Goal: Book appointment/travel/reservation

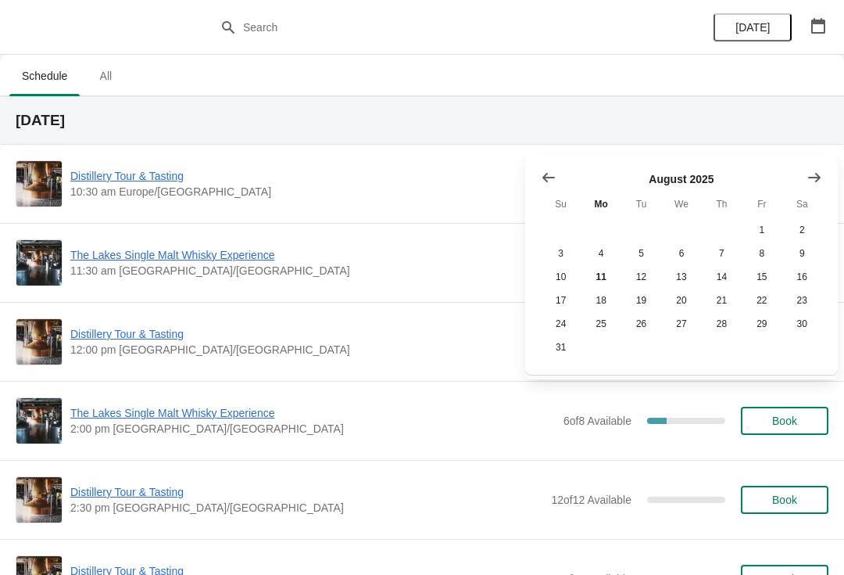
scroll to position [110, 0]
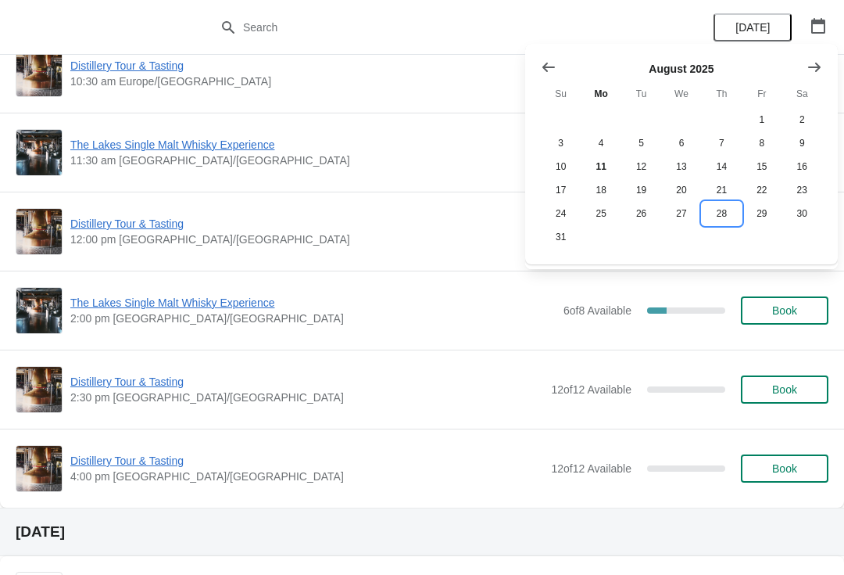
click at [722, 224] on button "28" at bounding box center [722, 213] width 40 height 23
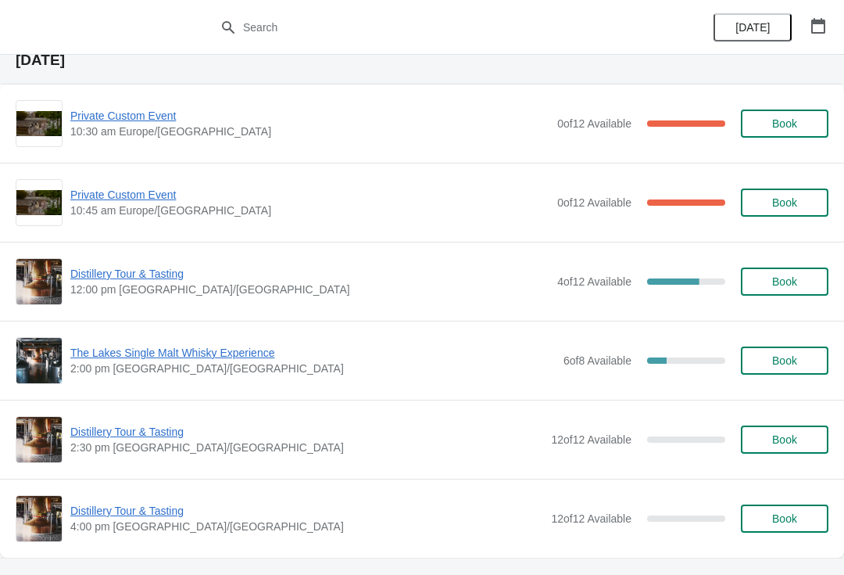
scroll to position [81, 0]
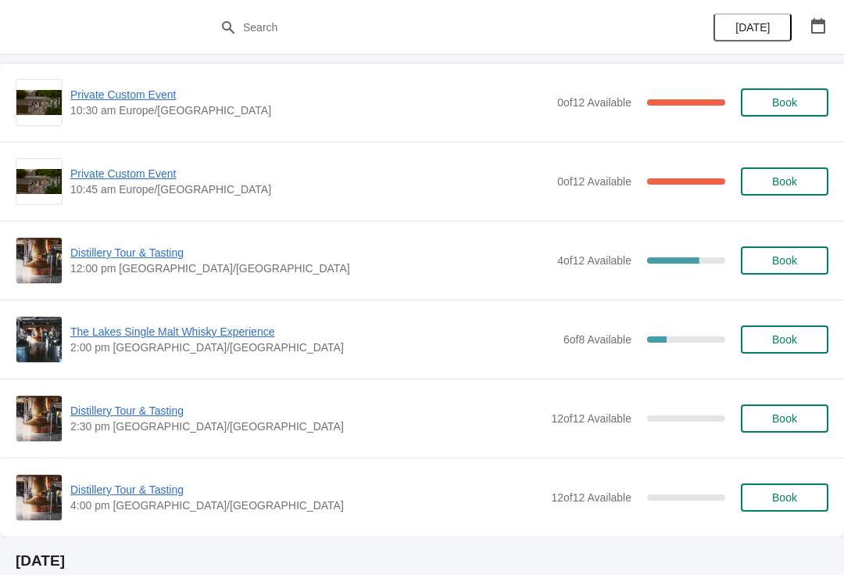
click at [154, 259] on span "Distillery Tour & Tasting" at bounding box center [309, 253] width 479 height 16
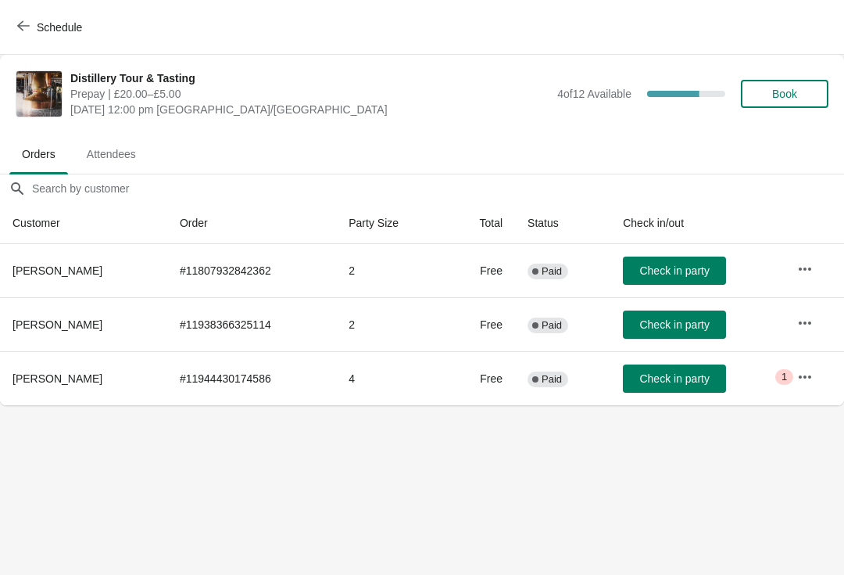
click at [801, 106] on button "Book" at bounding box center [785, 94] width 88 height 28
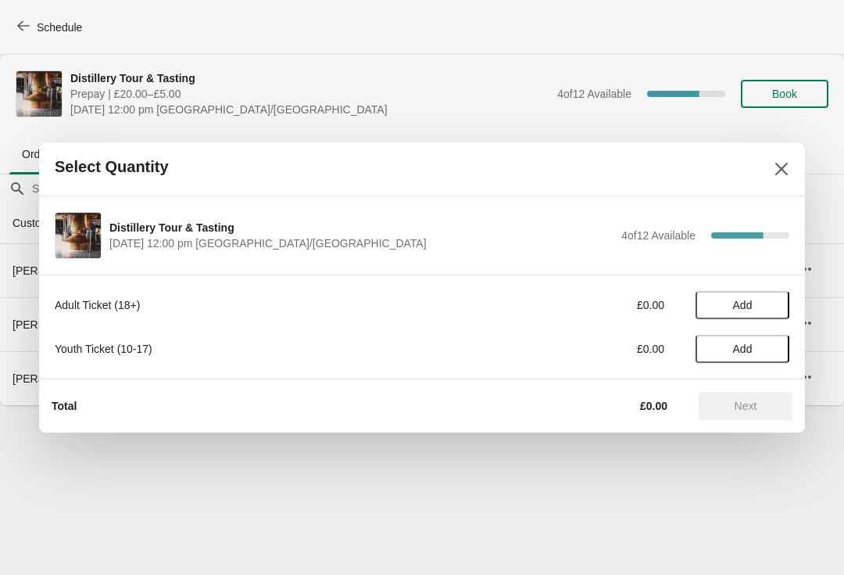
click at [766, 304] on span "Add" at bounding box center [743, 305] width 66 height 13
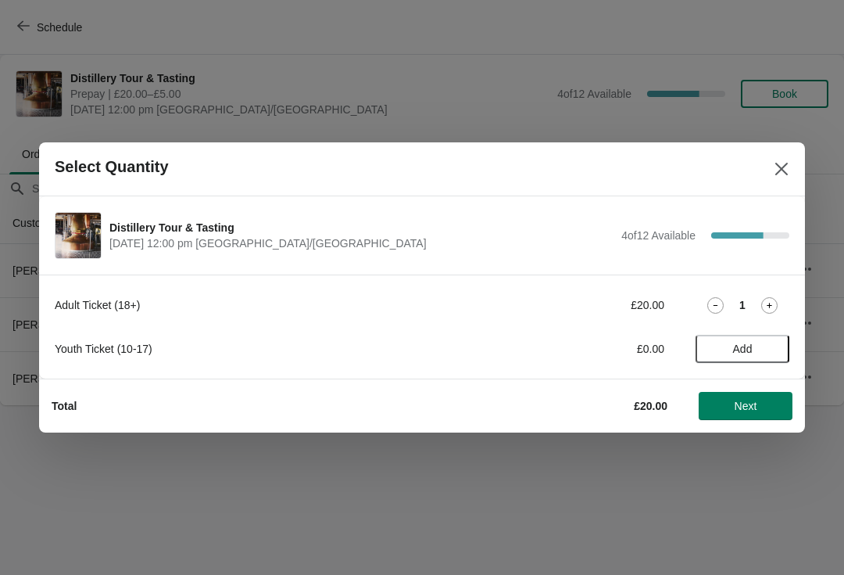
click at [774, 307] on icon at bounding box center [769, 305] width 16 height 16
click at [751, 417] on button "Next" at bounding box center [746, 406] width 94 height 28
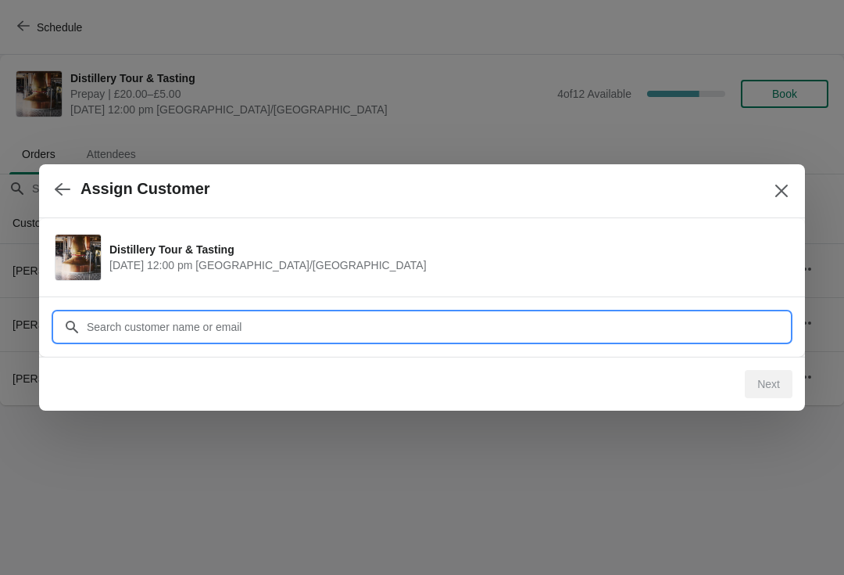
click at [306, 329] on input "Customer" at bounding box center [438, 327] width 704 height 28
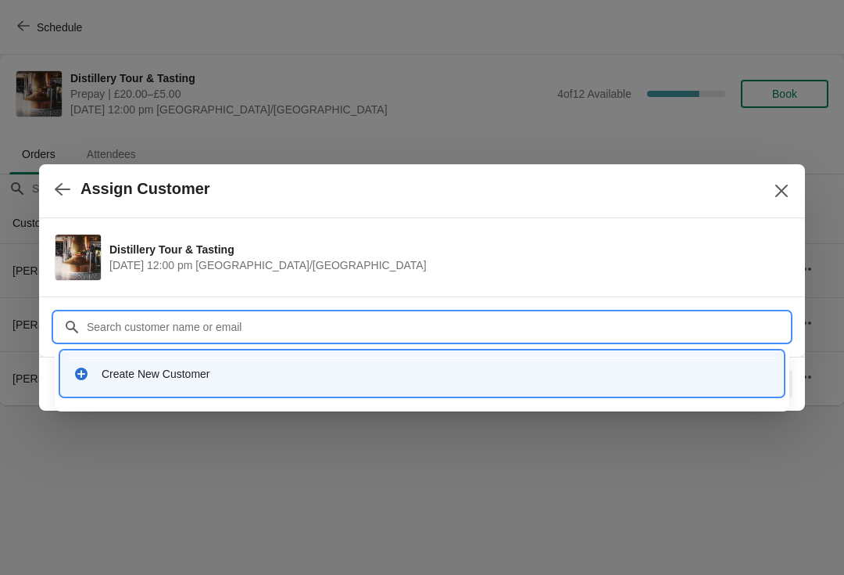
click at [153, 391] on div "Create New Customer" at bounding box center [422, 373] width 722 height 45
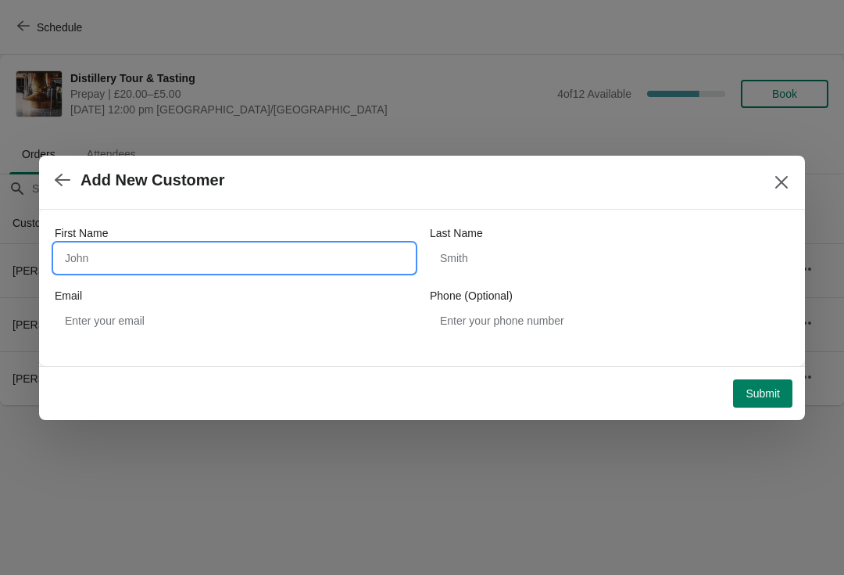
click at [156, 259] on input "First Name" at bounding box center [235, 258] width 360 height 28
type input "[PERSON_NAME]"
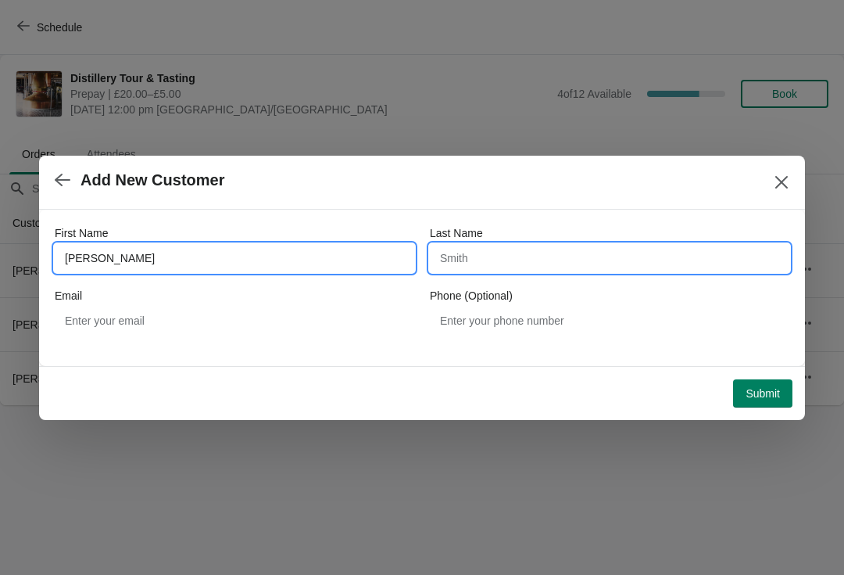
click at [587, 268] on input "Last Name" at bounding box center [610, 258] width 360 height 28
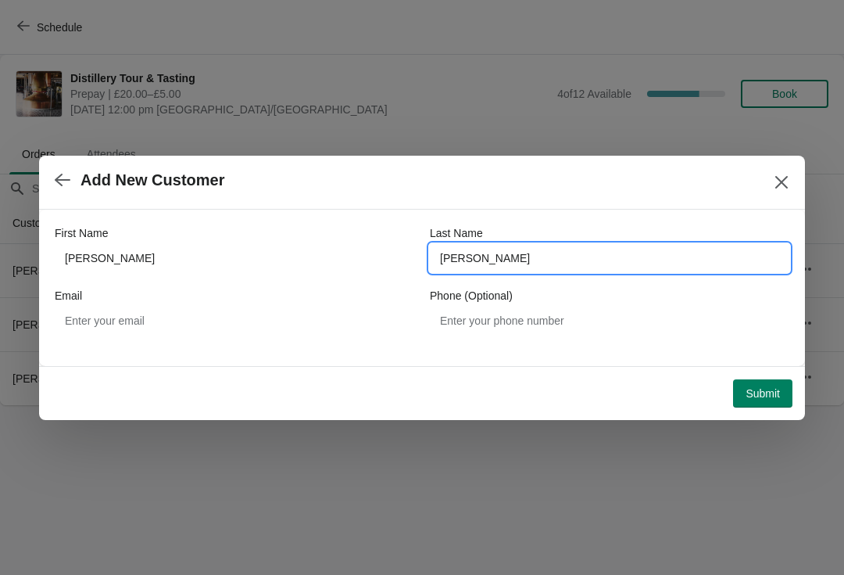
type input "[PERSON_NAME]"
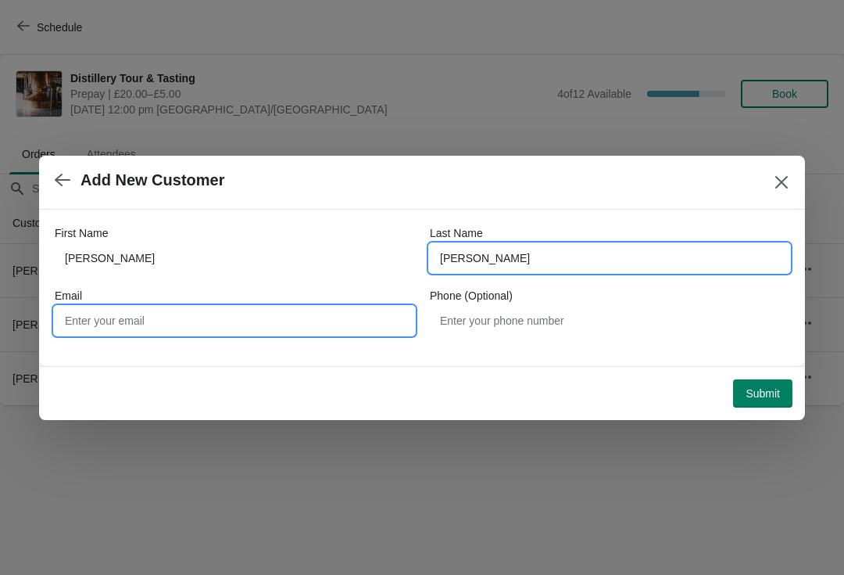
click at [209, 327] on input "Email" at bounding box center [235, 320] width 360 height 28
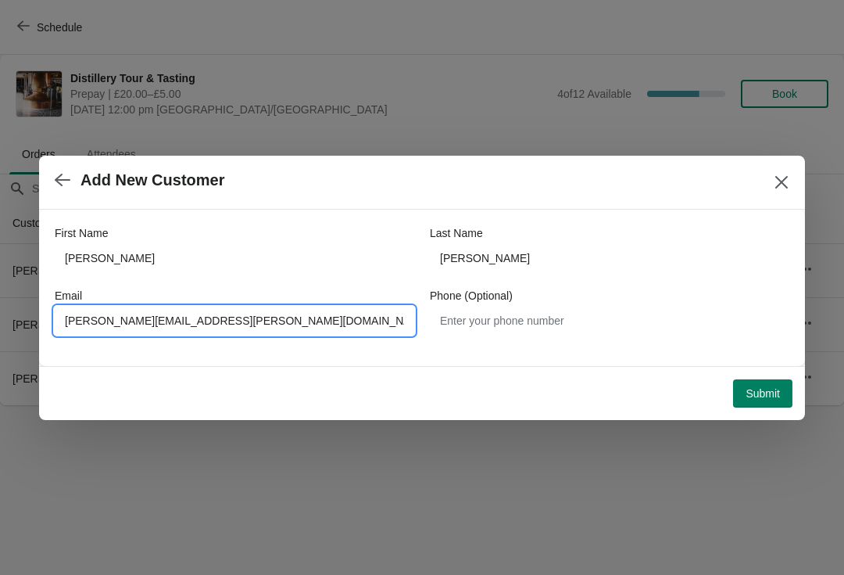
type input "[PERSON_NAME][EMAIL_ADDRESS][PERSON_NAME][DOMAIN_NAME]"
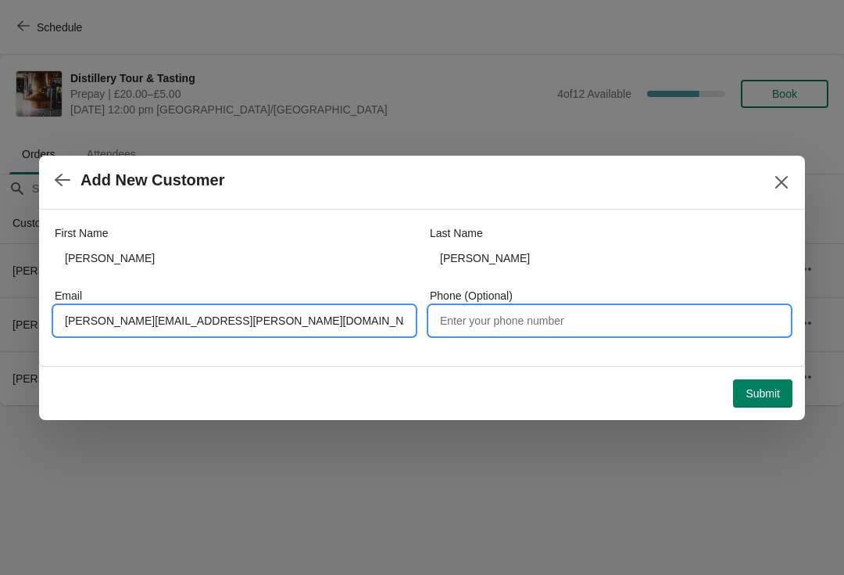
click at [549, 320] on input "Phone (Optional)" at bounding box center [610, 320] width 360 height 28
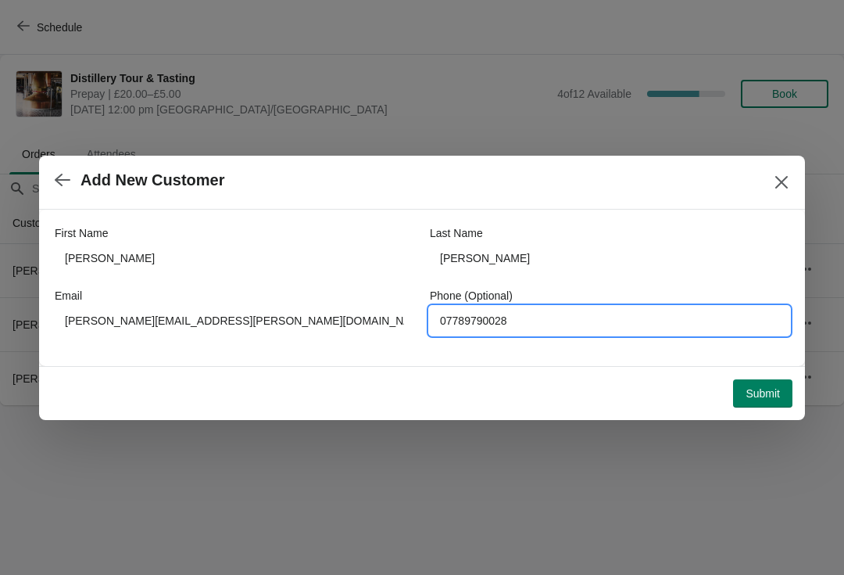
type input "07789790028"
click at [765, 394] on span "Submit" at bounding box center [763, 393] width 34 height 13
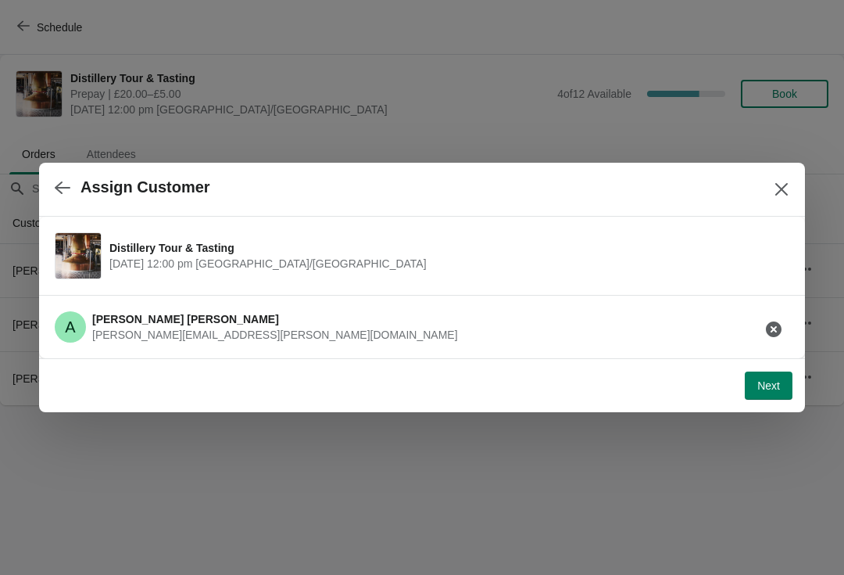
click at [761, 396] on button "Next" at bounding box center [769, 385] width 48 height 28
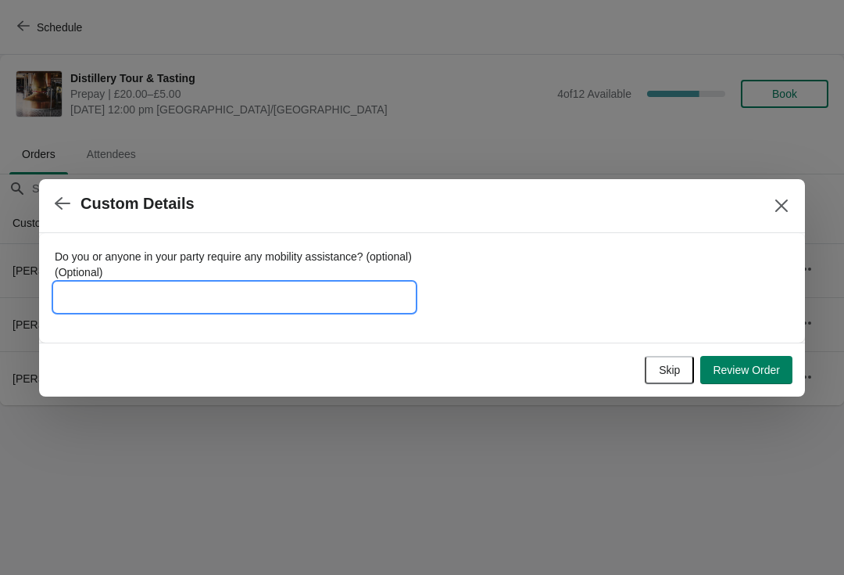
click at [204, 299] on input "Do you or anyone in your party require any mobility assistance? (optional) (Opt…" at bounding box center [235, 297] width 360 height 28
type input "Vouchers - new"
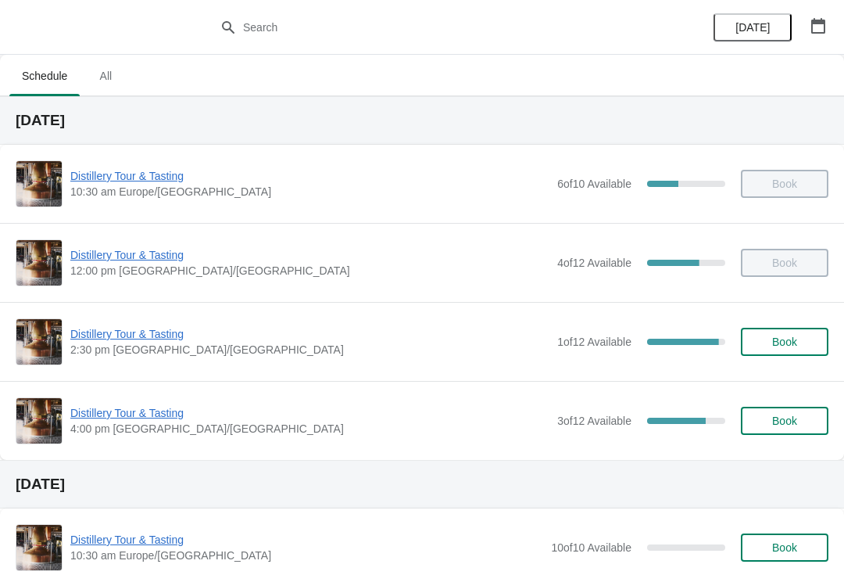
click at [828, 32] on button "button" at bounding box center [818, 26] width 28 height 28
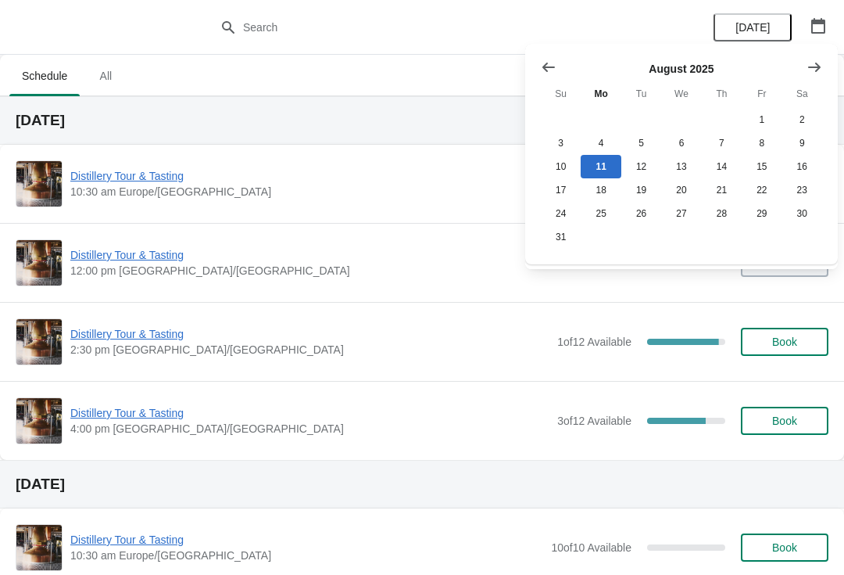
click at [117, 123] on h2 "Monday, August 11" at bounding box center [422, 121] width 813 height 16
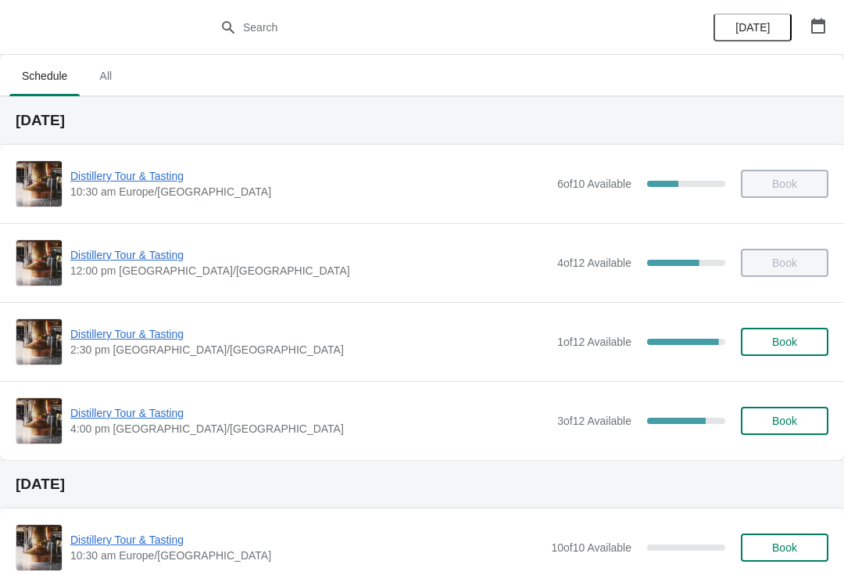
click at [826, 35] on button "button" at bounding box center [818, 26] width 28 height 28
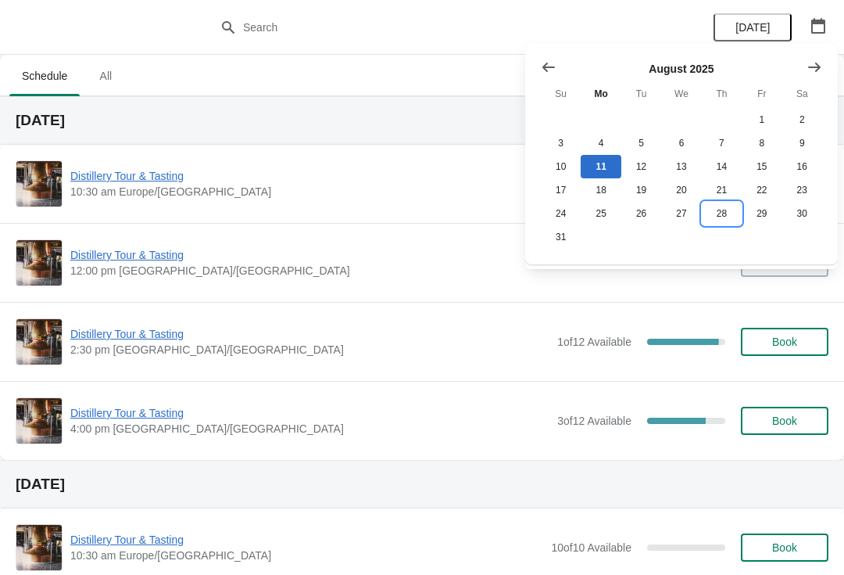
click at [722, 222] on button "28" at bounding box center [722, 213] width 40 height 23
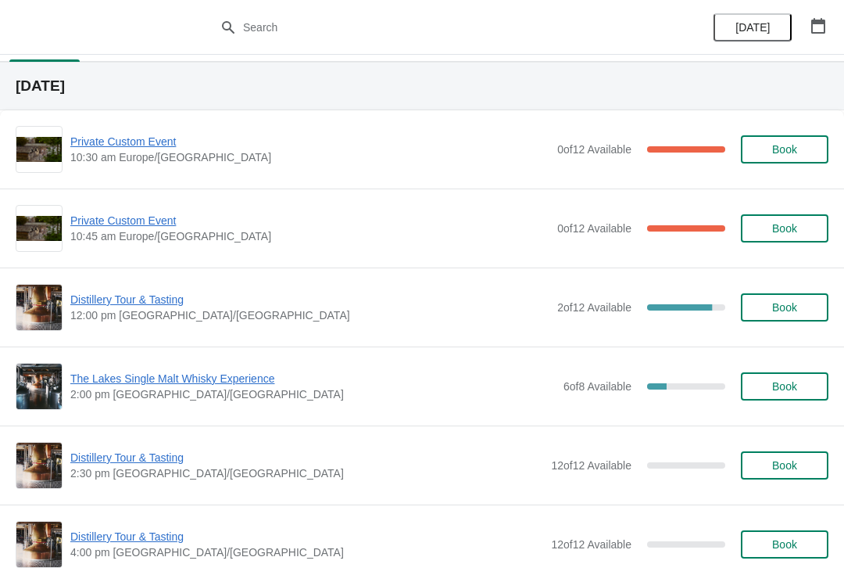
scroll to position [35, 0]
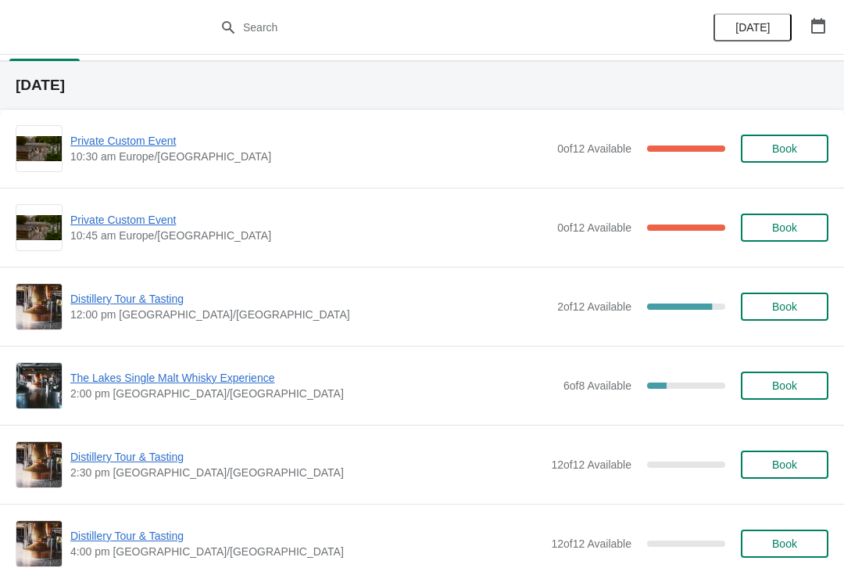
click at [137, 303] on span "Distillery Tour & Tasting" at bounding box center [309, 299] width 479 height 16
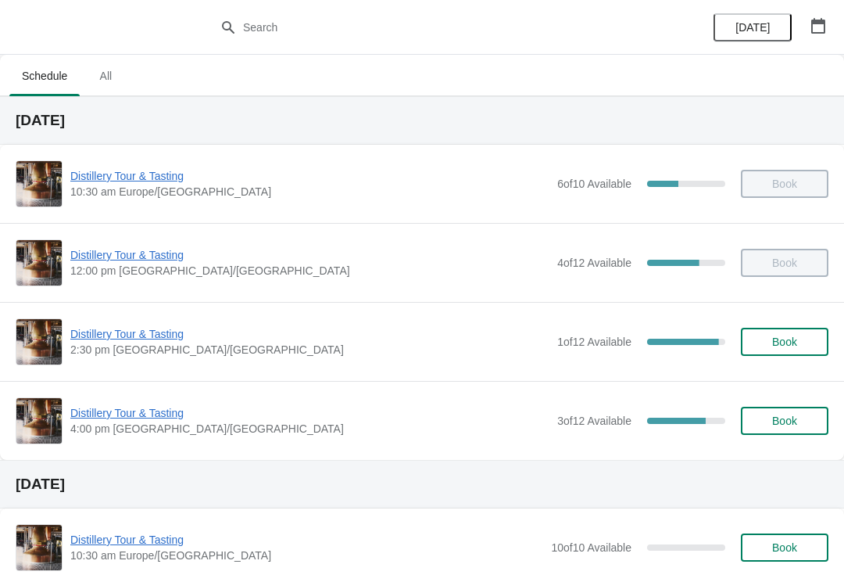
click at [830, 21] on button "button" at bounding box center [818, 26] width 28 height 28
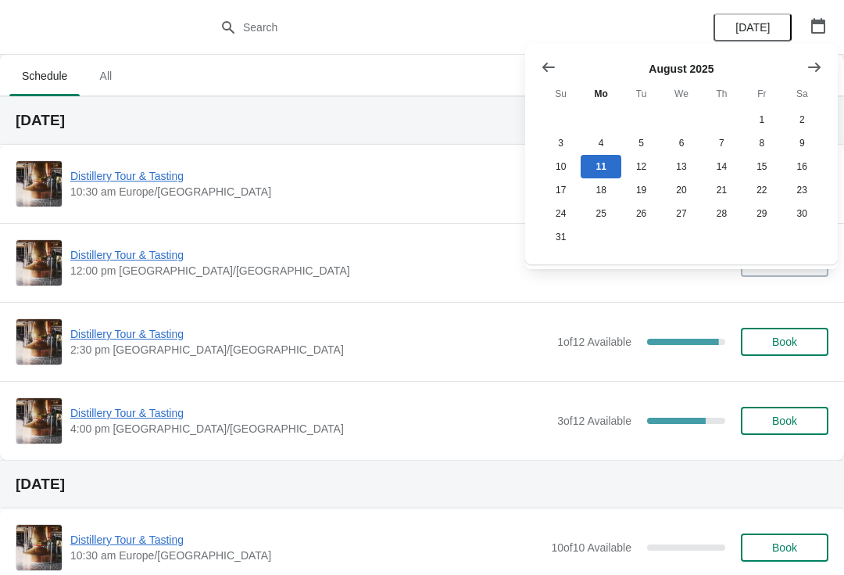
click at [805, 68] on button "Show next month, September 2025" at bounding box center [815, 67] width 28 height 28
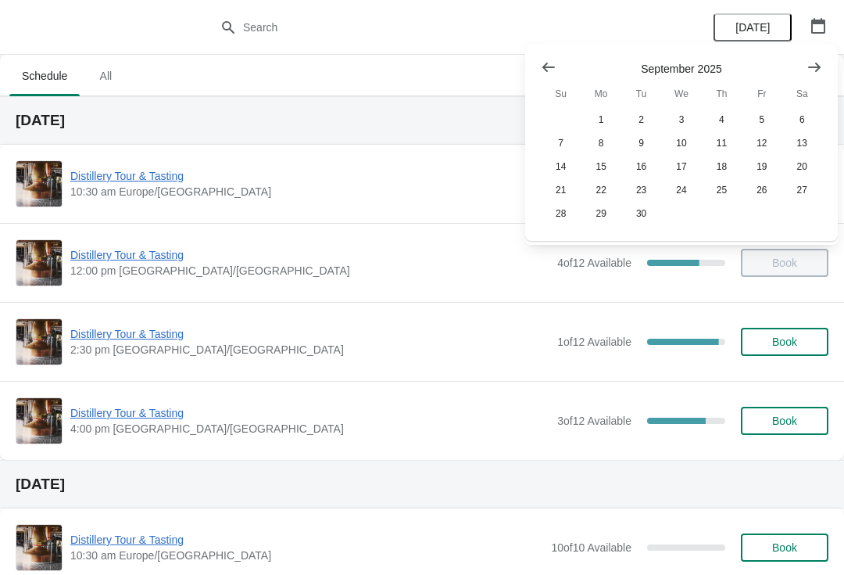
click at [815, 63] on icon "Show next month, October 2025" at bounding box center [815, 67] width 16 height 16
click at [806, 197] on button "25" at bounding box center [803, 189] width 40 height 23
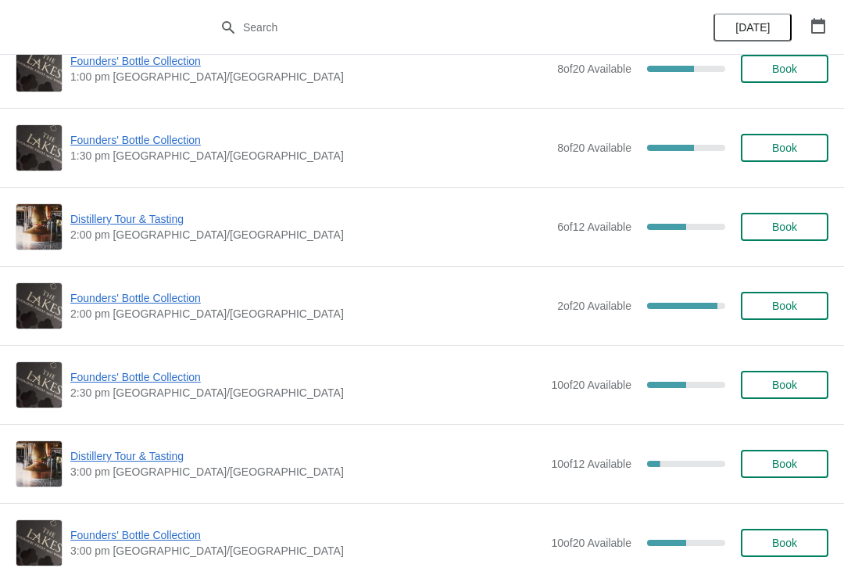
scroll to position [911, 0]
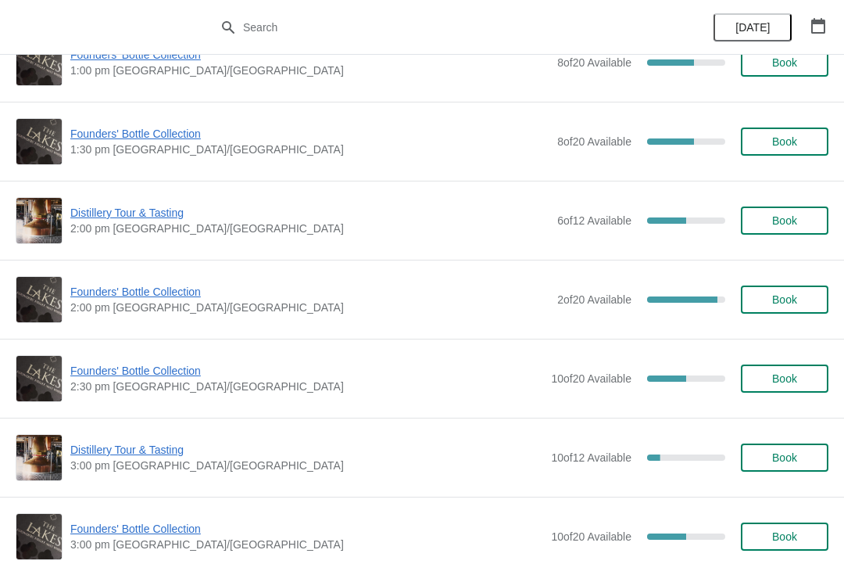
click at [158, 377] on span "Founders' Bottle Collection" at bounding box center [306, 371] width 473 height 16
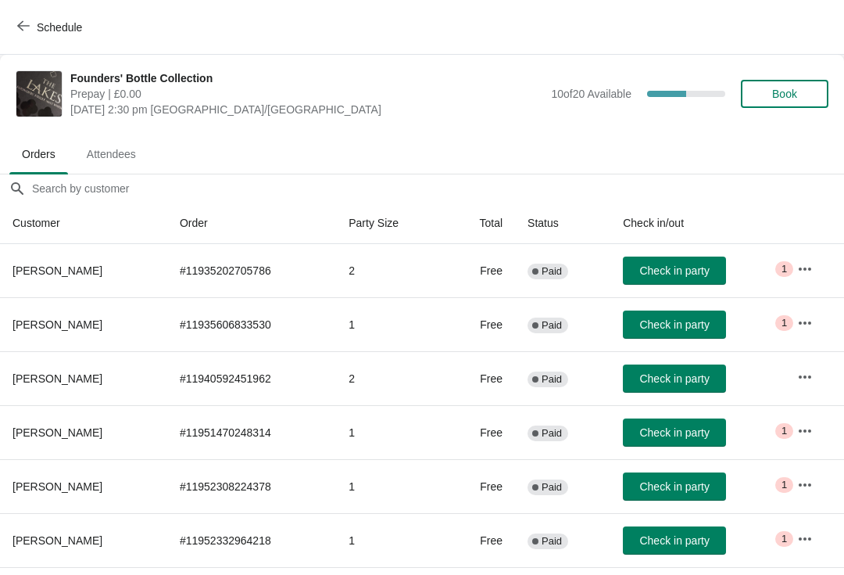
click at [802, 539] on icon "button" at bounding box center [805, 539] width 16 height 16
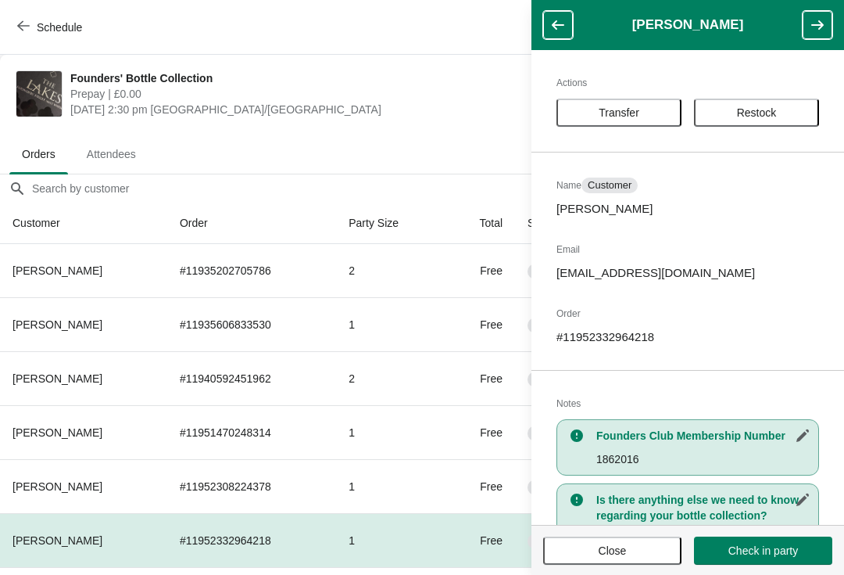
click at [761, 113] on span "Restock" at bounding box center [757, 112] width 40 height 13
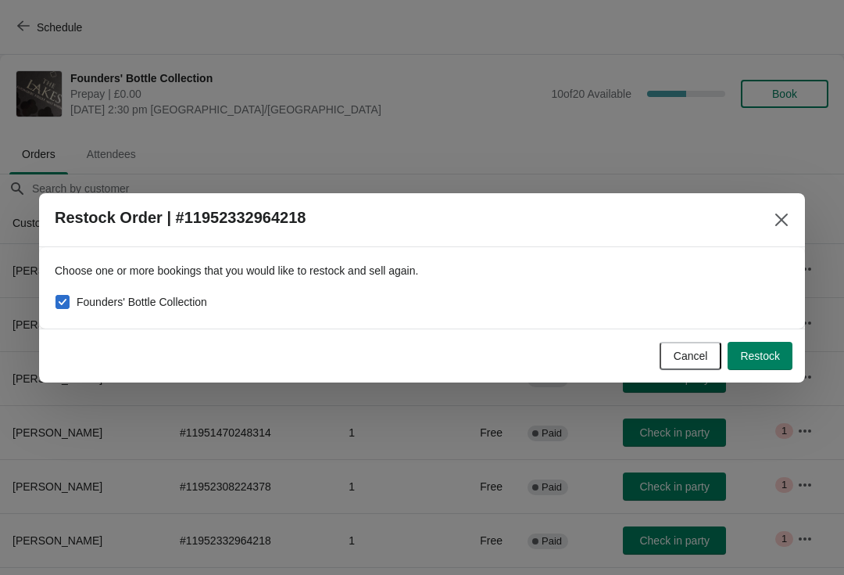
click at [770, 355] on span "Restock" at bounding box center [760, 355] width 40 height 13
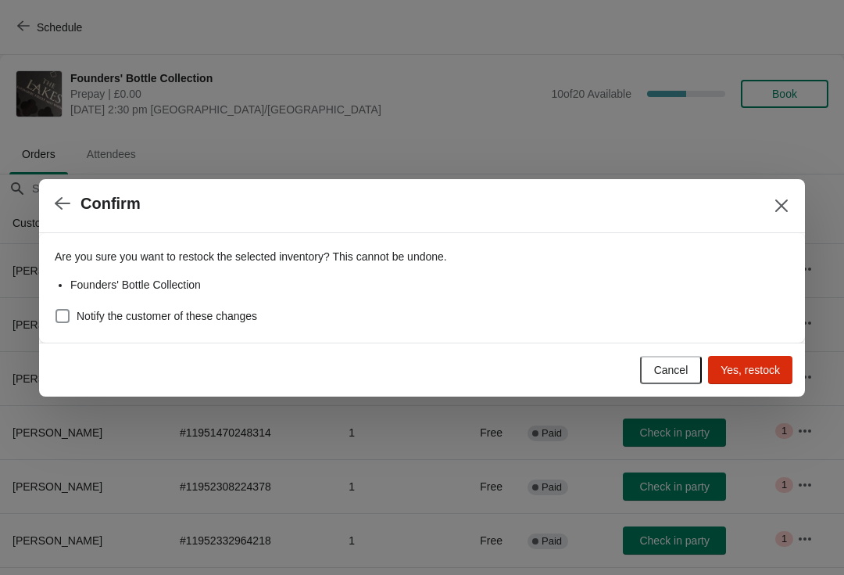
click at [753, 364] on span "Yes, restock" at bounding box center [750, 370] width 59 height 13
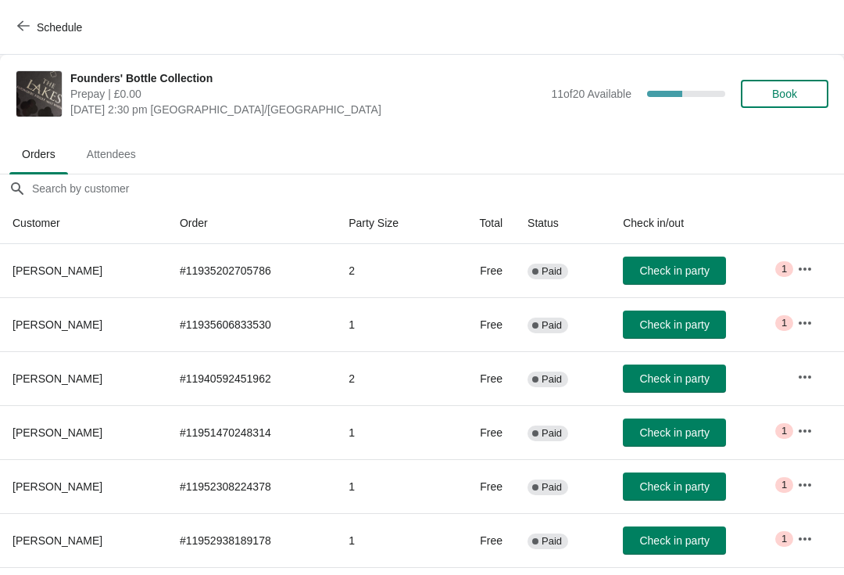
click at [815, 493] on button "button" at bounding box center [805, 485] width 28 height 28
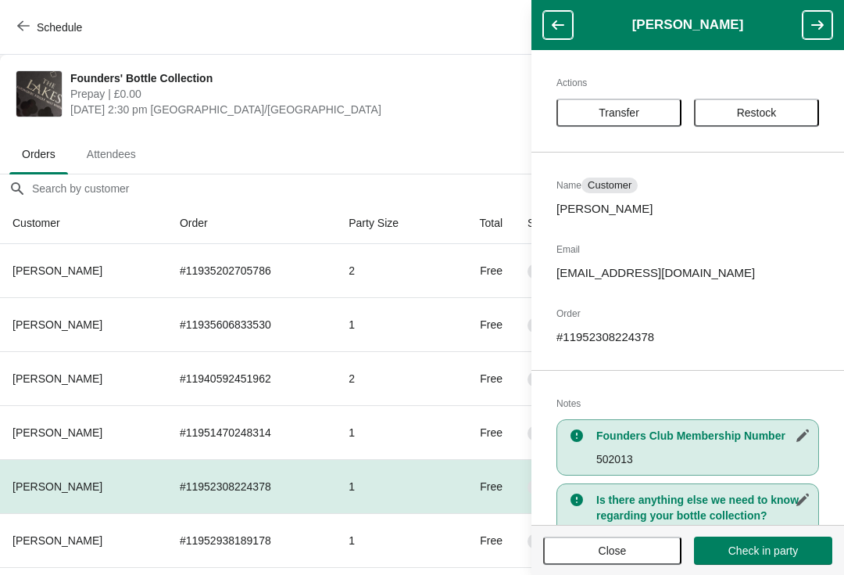
click at [765, 110] on span "Restock" at bounding box center [757, 112] width 40 height 13
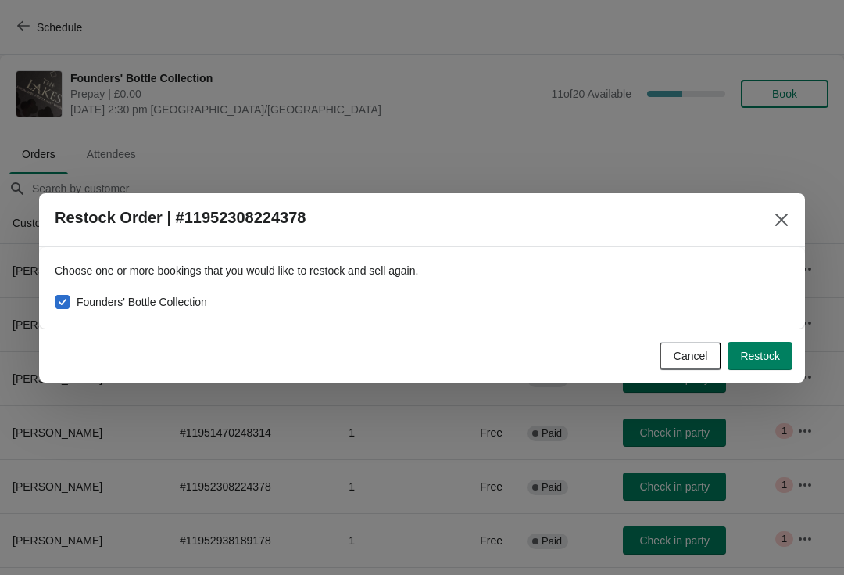
click at [768, 353] on span "Restock" at bounding box center [760, 355] width 40 height 13
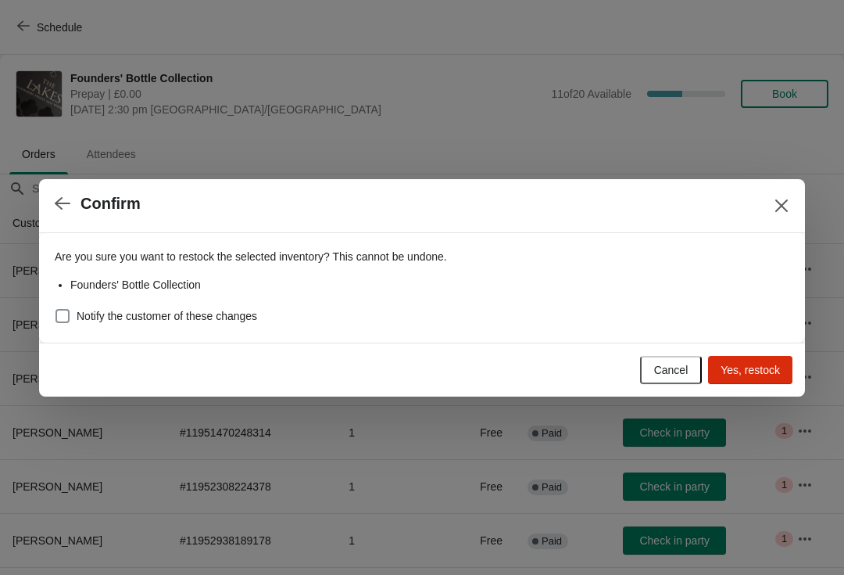
click at [756, 373] on span "Yes, restock" at bounding box center [750, 370] width 59 height 13
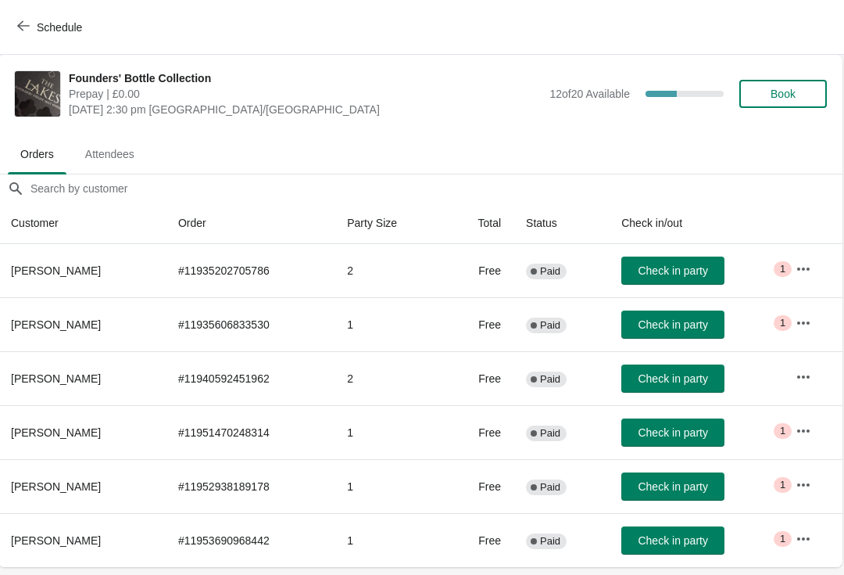
scroll to position [0, 1]
click at [26, 29] on icon "button" at bounding box center [23, 26] width 13 height 13
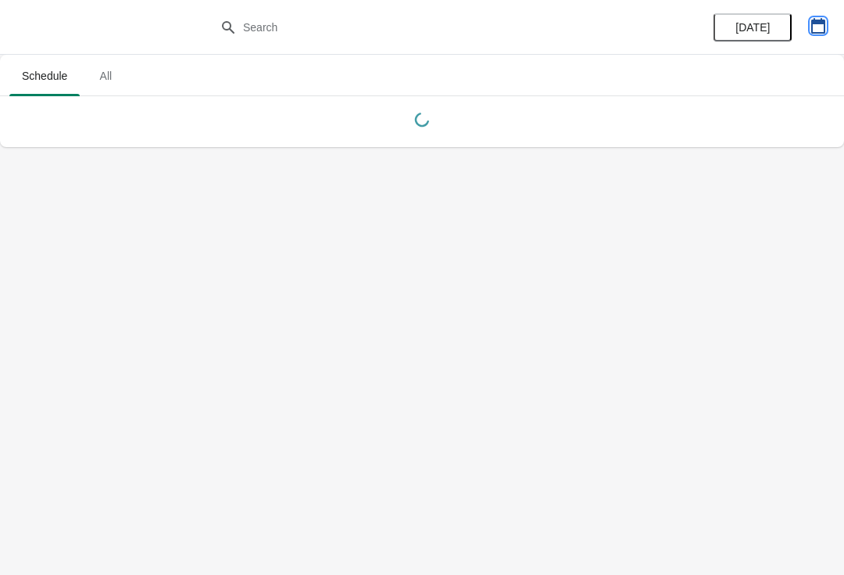
click at [815, 26] on icon "button" at bounding box center [819, 26] width 16 height 16
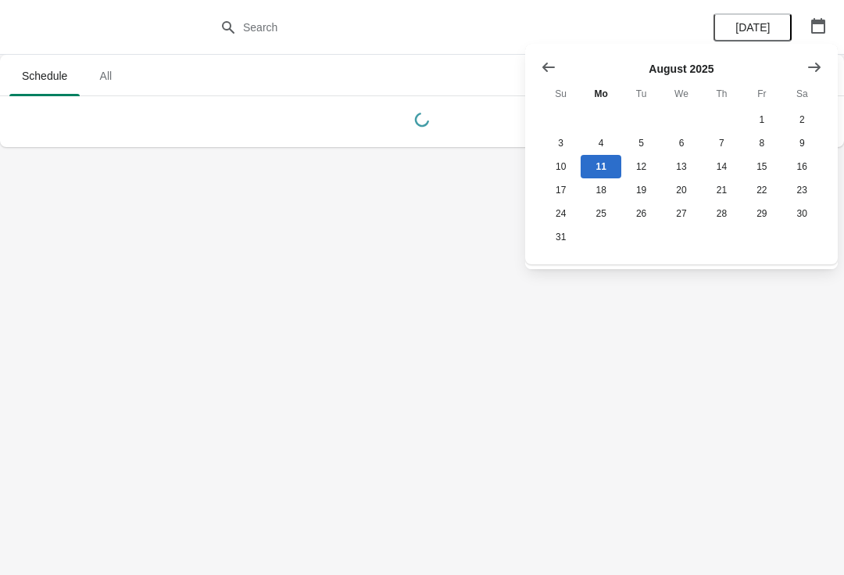
click at [810, 72] on icon "Show next month, September 2025" at bounding box center [815, 67] width 16 height 16
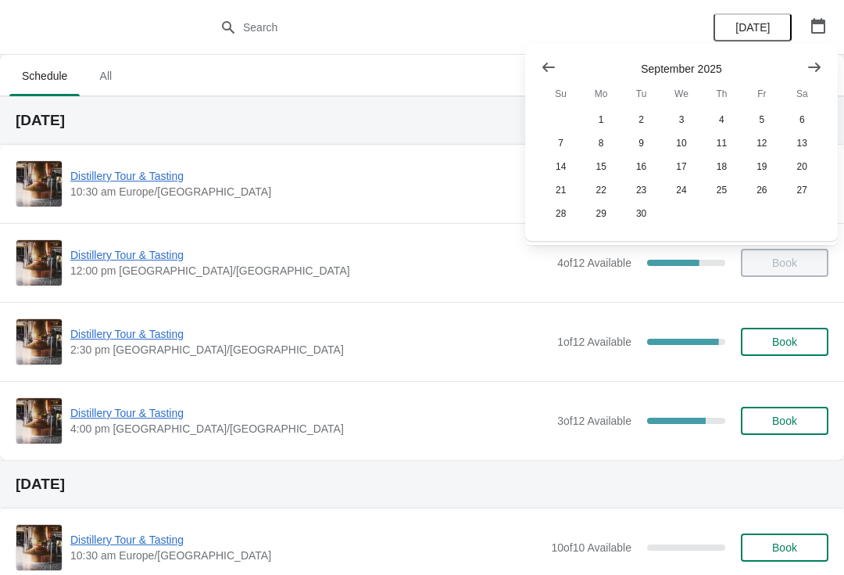
click at [821, 73] on icon "Show next month, October 2025" at bounding box center [815, 67] width 16 height 16
click at [557, 225] on button "26" at bounding box center [561, 213] width 40 height 23
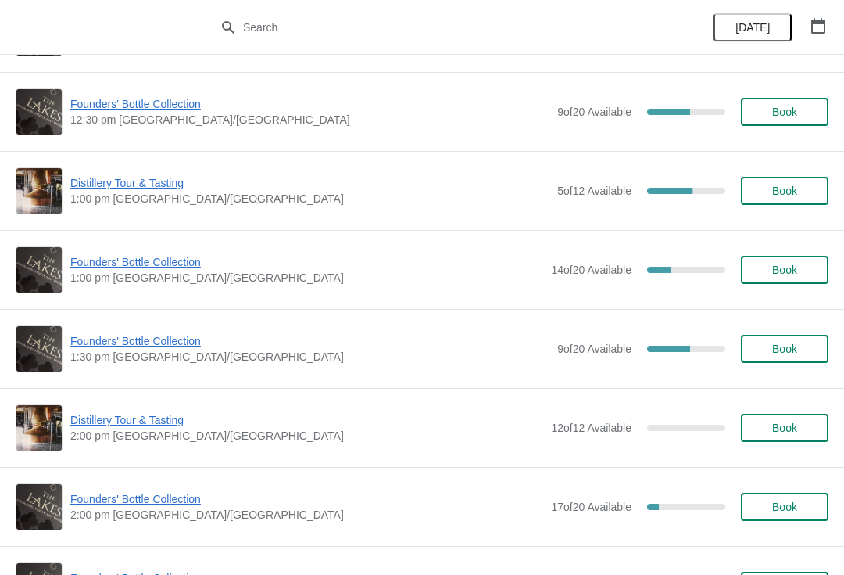
scroll to position [783, 0]
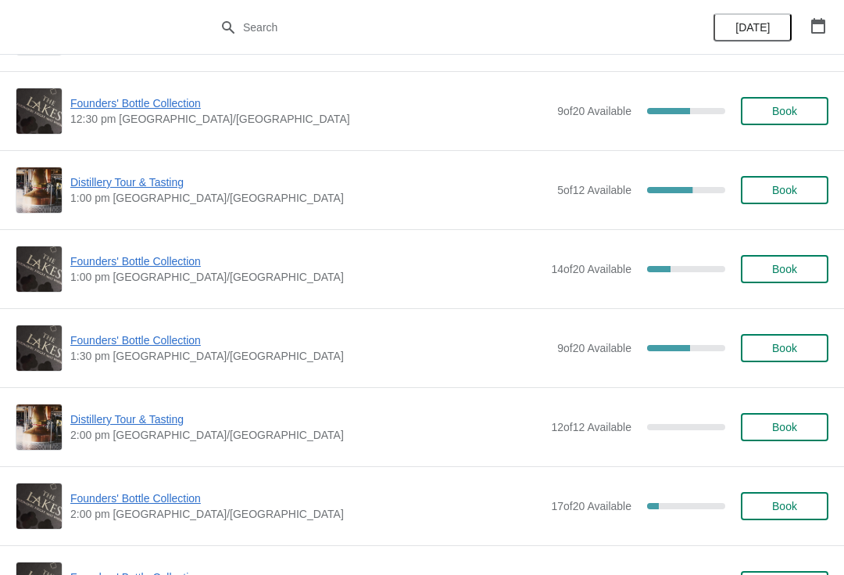
click at [182, 500] on span "Founders' Bottle Collection" at bounding box center [306, 498] width 473 height 16
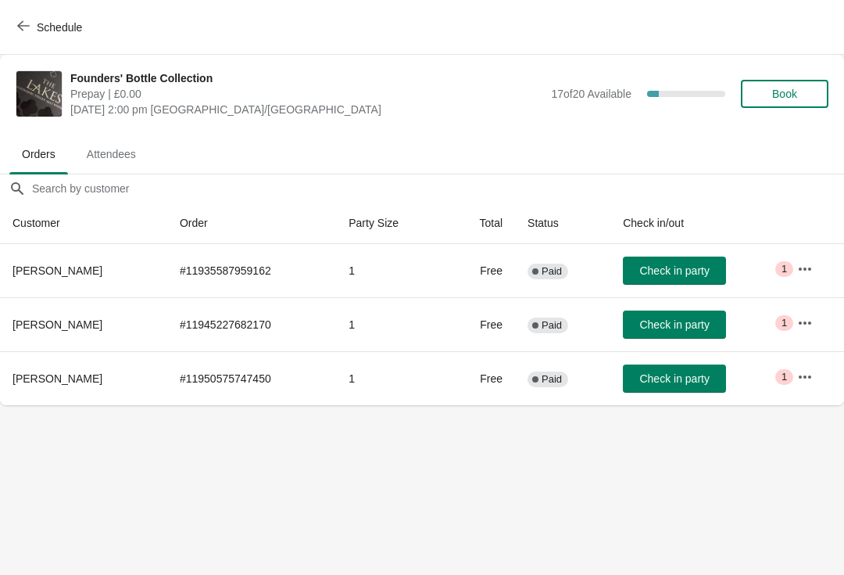
click at [10, 20] on button "Schedule" at bounding box center [51, 27] width 87 height 28
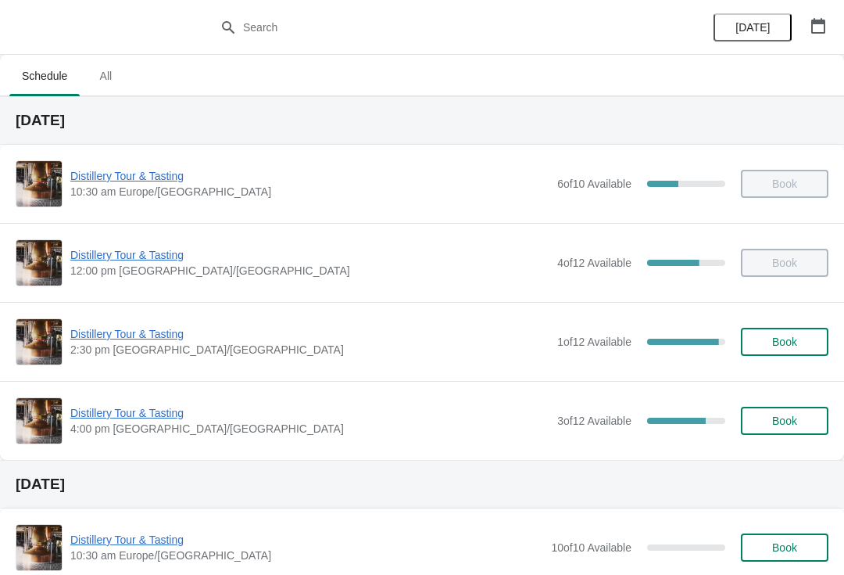
click at [830, 21] on button "button" at bounding box center [818, 26] width 28 height 28
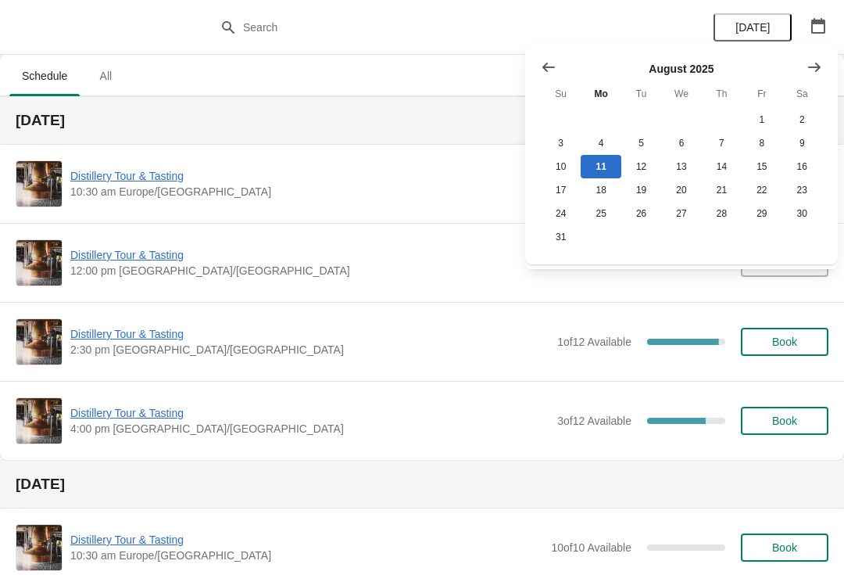
click at [814, 73] on icon "Show next month, September 2025" at bounding box center [815, 67] width 16 height 16
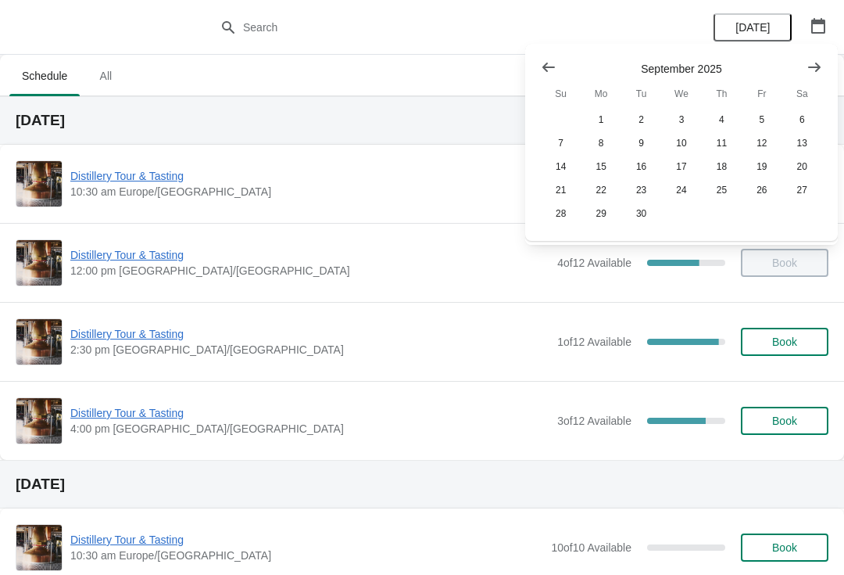
click at [827, 78] on button "Show next month, October 2025" at bounding box center [815, 67] width 28 height 28
click at [827, 77] on button "Show next month, November 2025" at bounding box center [815, 67] width 28 height 28
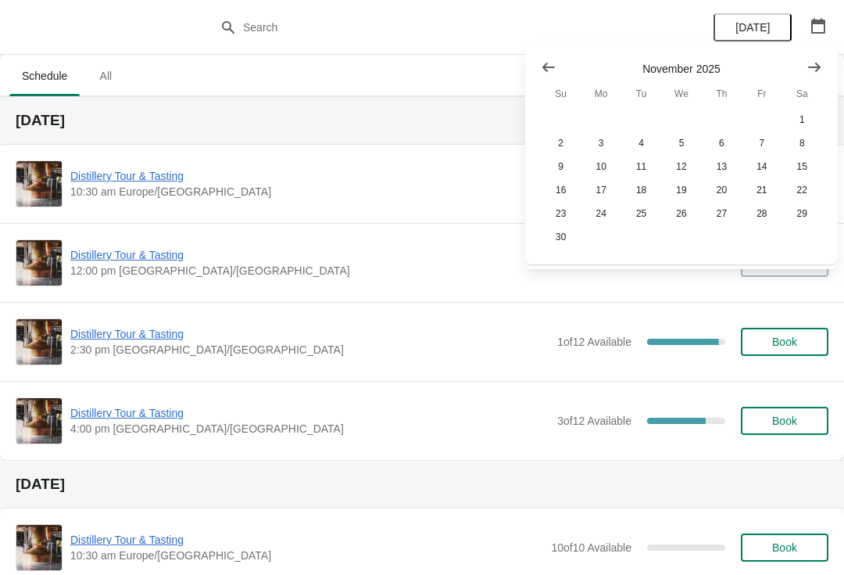
click at [529, 73] on div "November 2025 Su Mo Tu We Th Fr Sa 1 2 3 4 5 6 7 8 9 10 11 12 13 14 15 16 17 18…" at bounding box center [675, 148] width 294 height 202
click at [536, 61] on button "Show previous month, October 2025" at bounding box center [549, 67] width 28 height 28
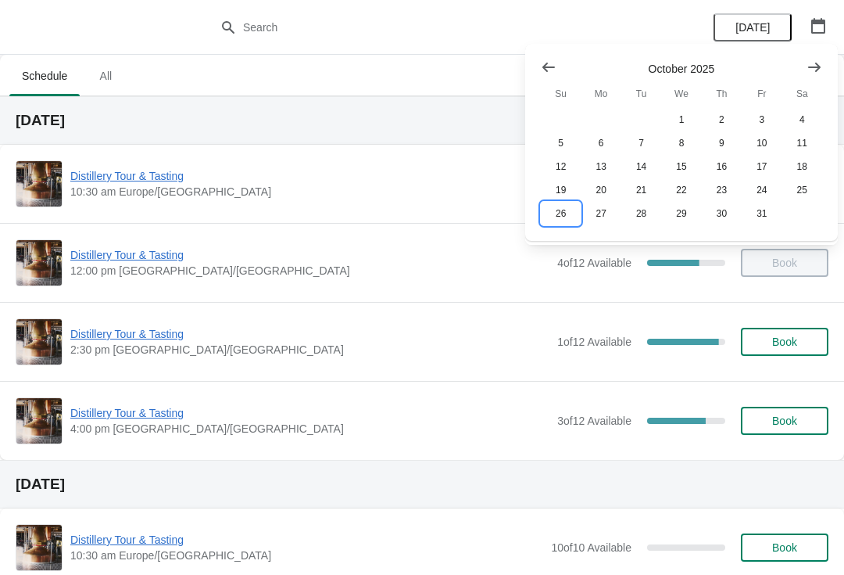
click at [557, 225] on button "26" at bounding box center [561, 213] width 40 height 23
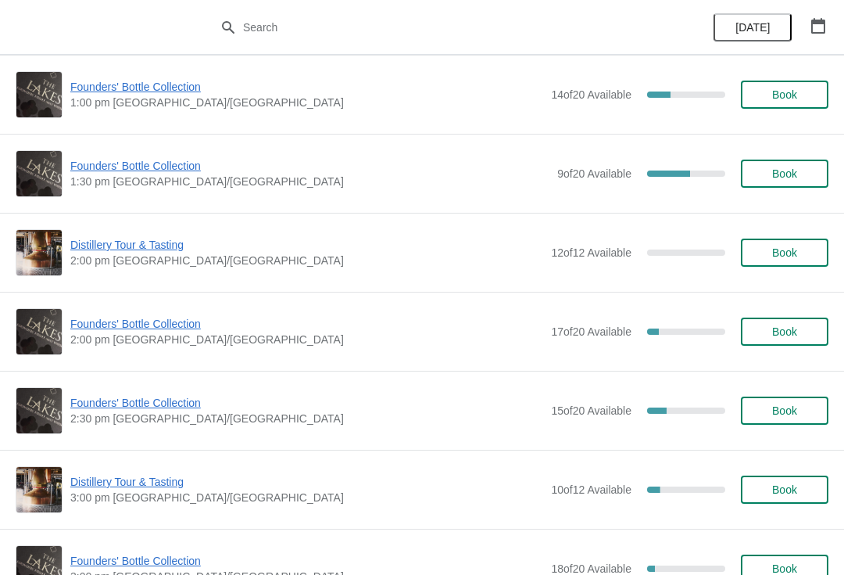
scroll to position [959, 0]
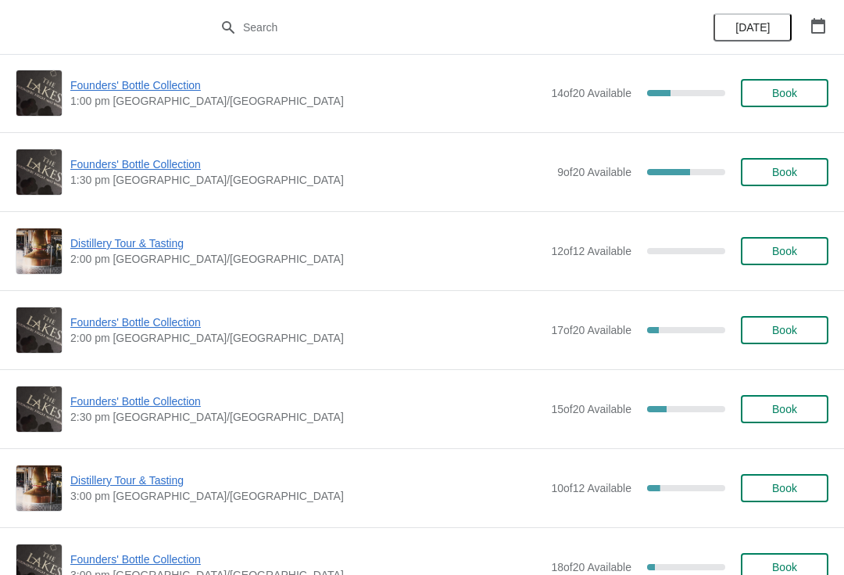
click at [830, 27] on button "button" at bounding box center [818, 26] width 28 height 28
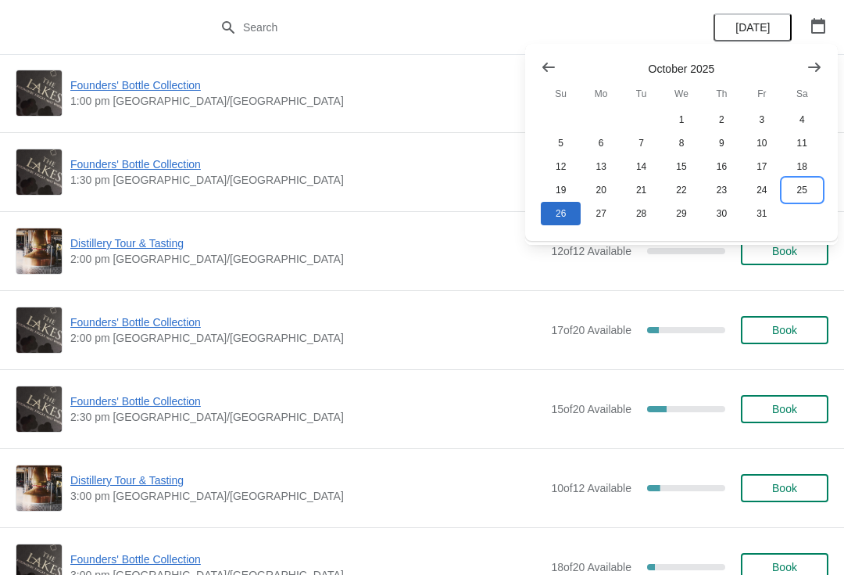
click at [810, 197] on button "25" at bounding box center [803, 189] width 40 height 23
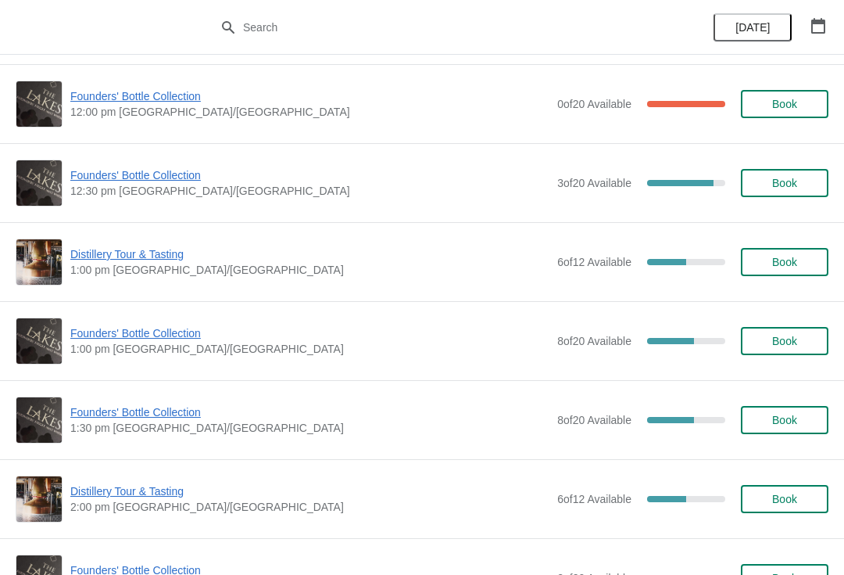
scroll to position [636, 0]
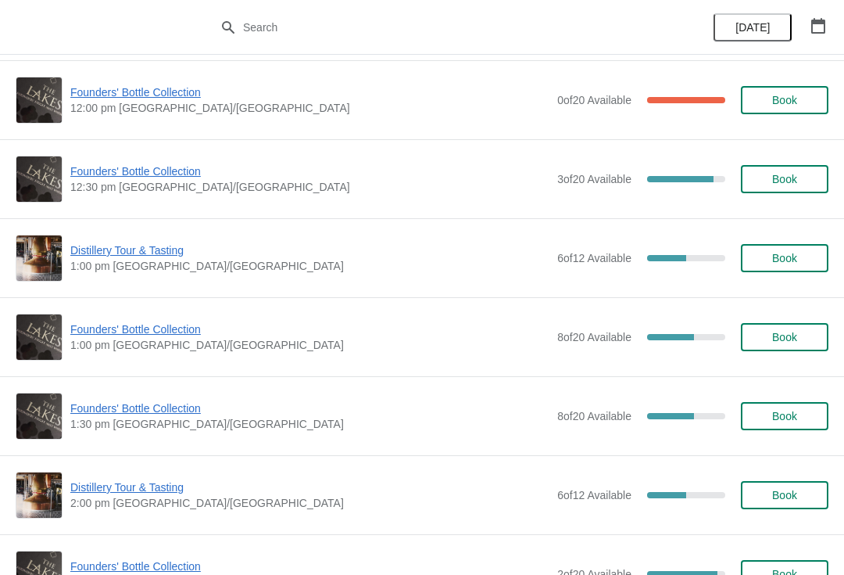
click at [124, 336] on span "Founders' Bottle Collection" at bounding box center [309, 329] width 479 height 16
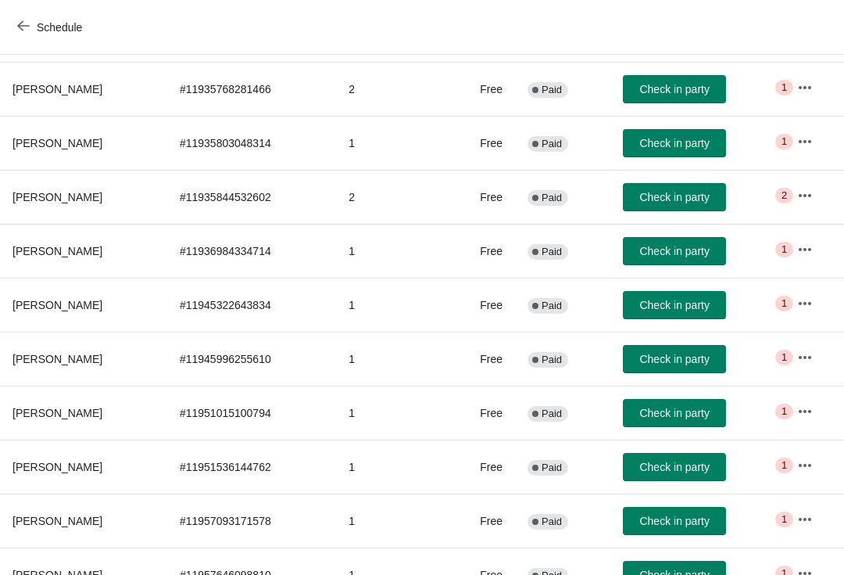
scroll to position [184, 0]
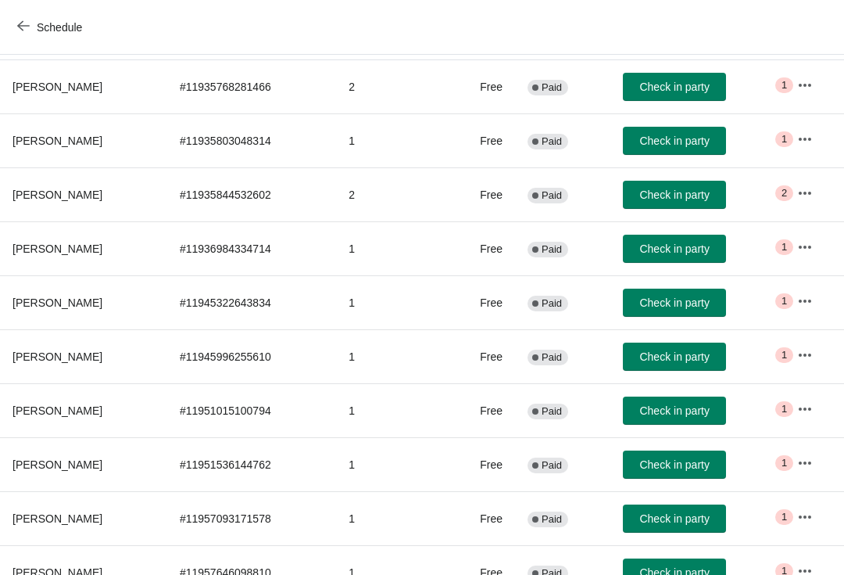
click at [806, 409] on icon "button" at bounding box center [805, 409] width 16 height 16
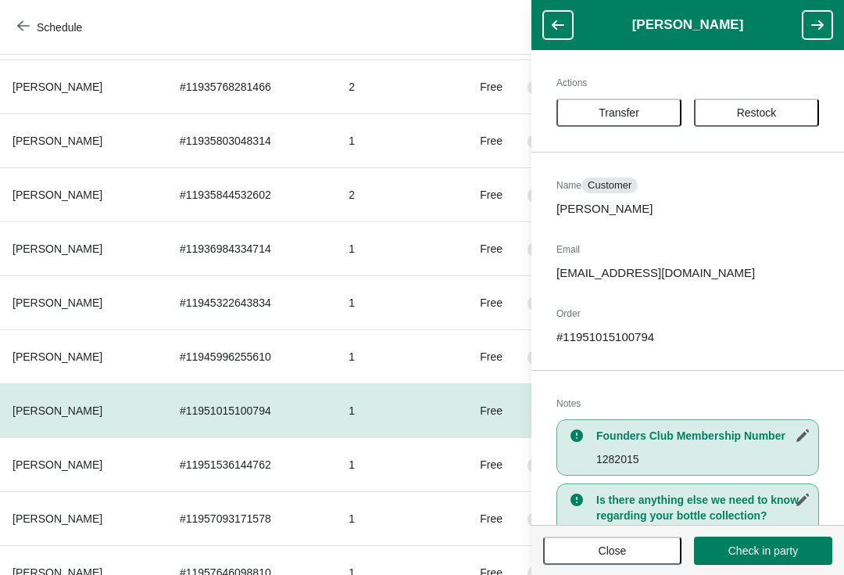
click at [603, 109] on span "Transfer" at bounding box center [619, 112] width 41 height 13
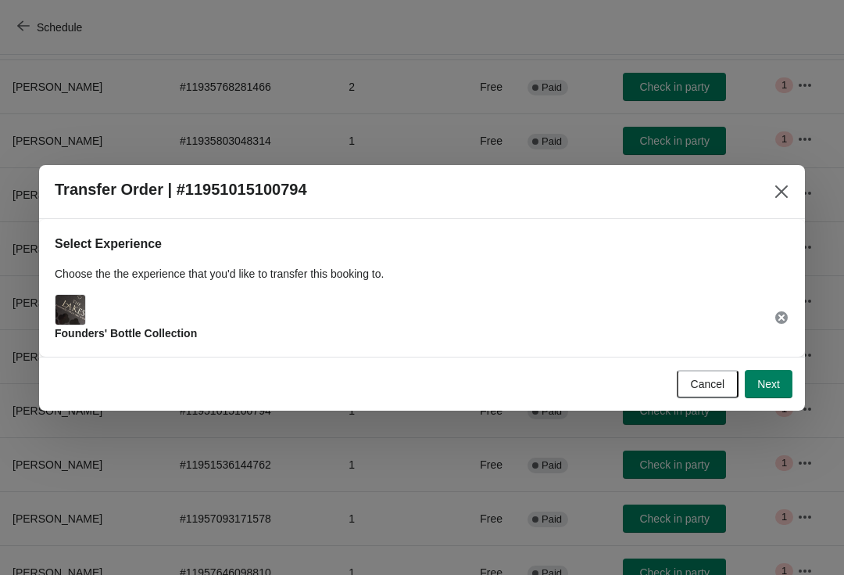
click at [780, 391] on button "Next" at bounding box center [769, 384] width 48 height 28
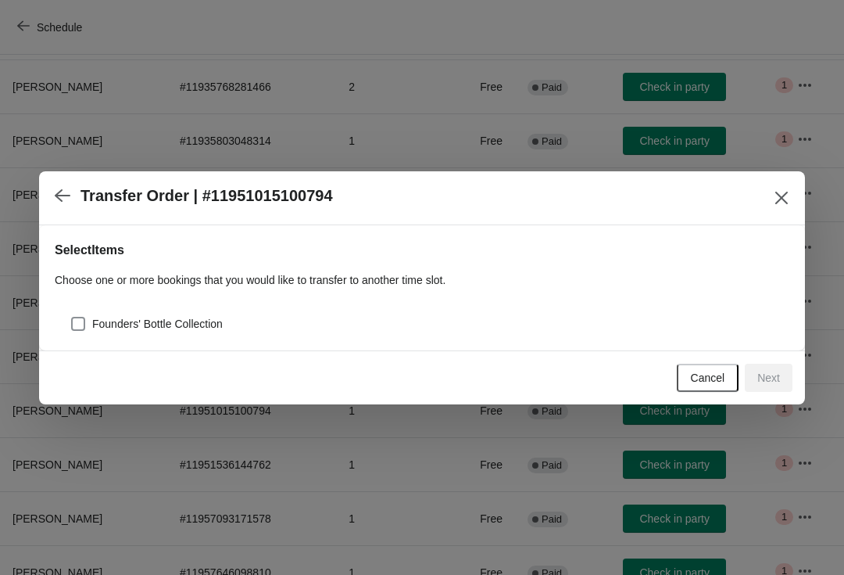
click at [60, 331] on div "Founders' Bottle Collection" at bounding box center [422, 317] width 735 height 34
click at [72, 332] on label "Founders' Bottle Collection" at bounding box center [146, 324] width 152 height 22
click at [72, 317] on input "Founders' Bottle Collection" at bounding box center [71, 317] width 1 height 1
checkbox input "true"
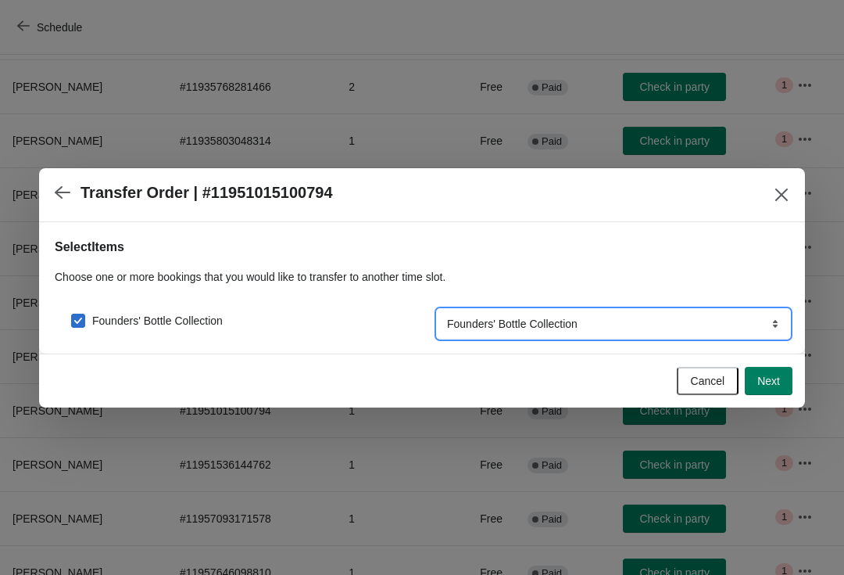
click at [721, 327] on select "Founders' Bottle Collection" at bounding box center [614, 324] width 352 height 28
click at [767, 380] on span "Next" at bounding box center [769, 380] width 23 height 13
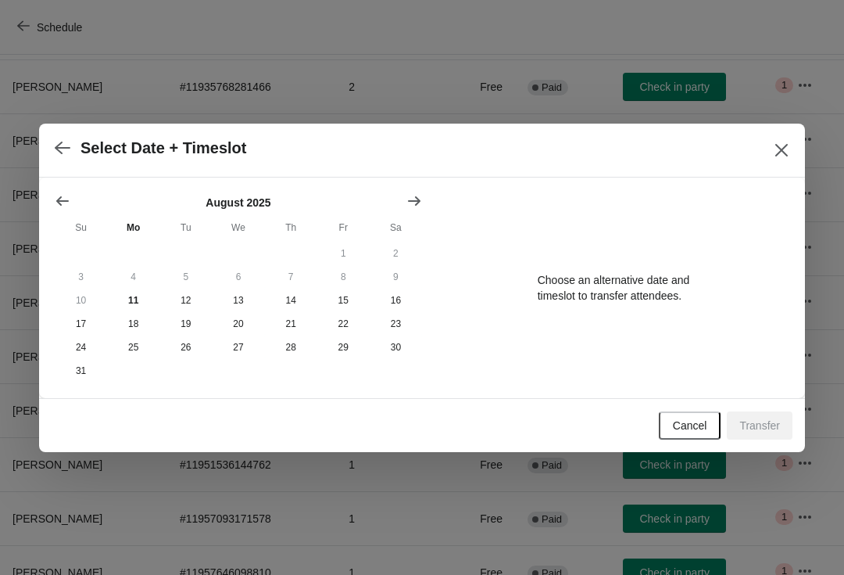
click at [417, 197] on icon "Show next month, September 2025" at bounding box center [415, 201] width 16 height 16
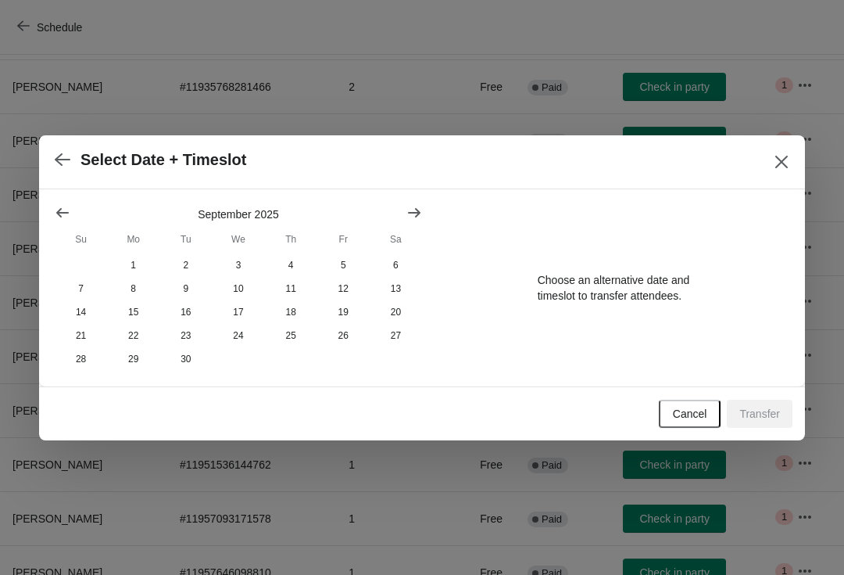
click at [426, 199] on button "Show next month, October 2025" at bounding box center [414, 213] width 28 height 28
click at [425, 204] on button "Show next month, November 2025" at bounding box center [414, 213] width 28 height 28
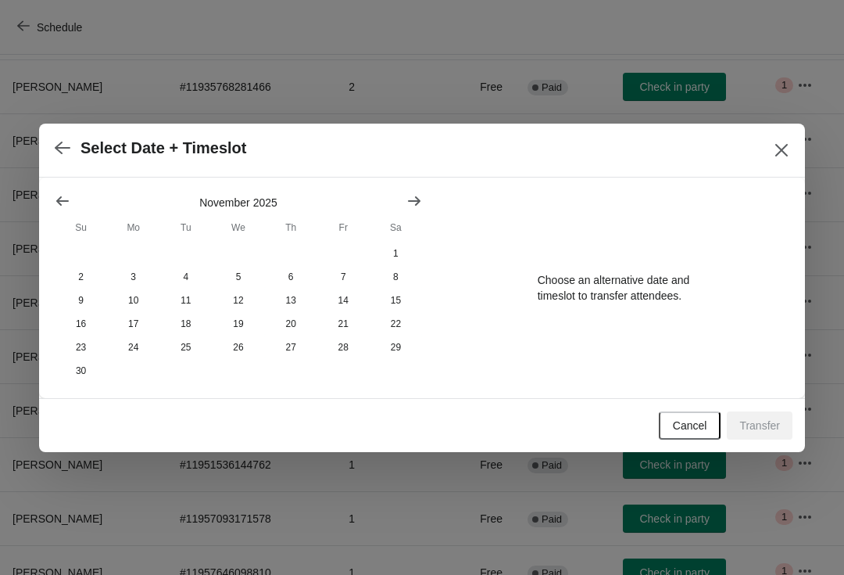
click at [51, 198] on button "Show previous month, October 2025" at bounding box center [62, 201] width 28 height 28
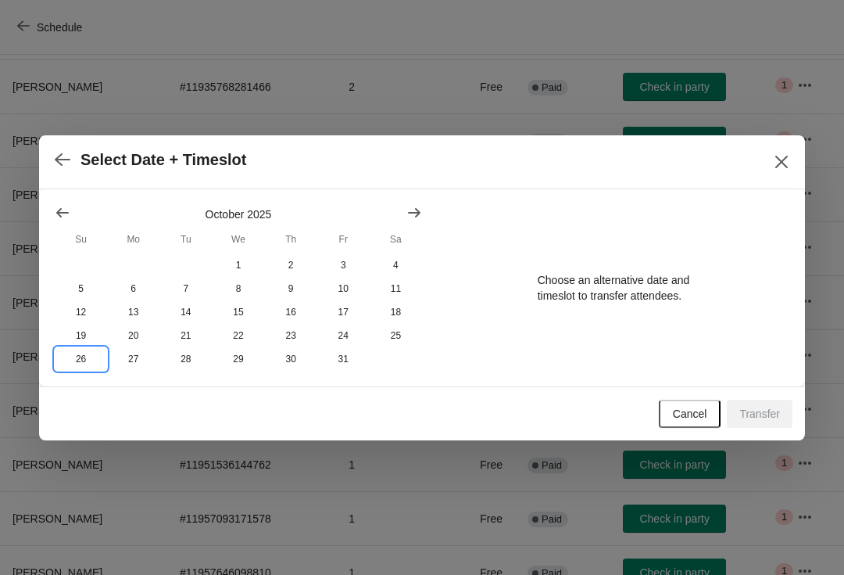
click at [77, 371] on button "26" at bounding box center [81, 358] width 52 height 23
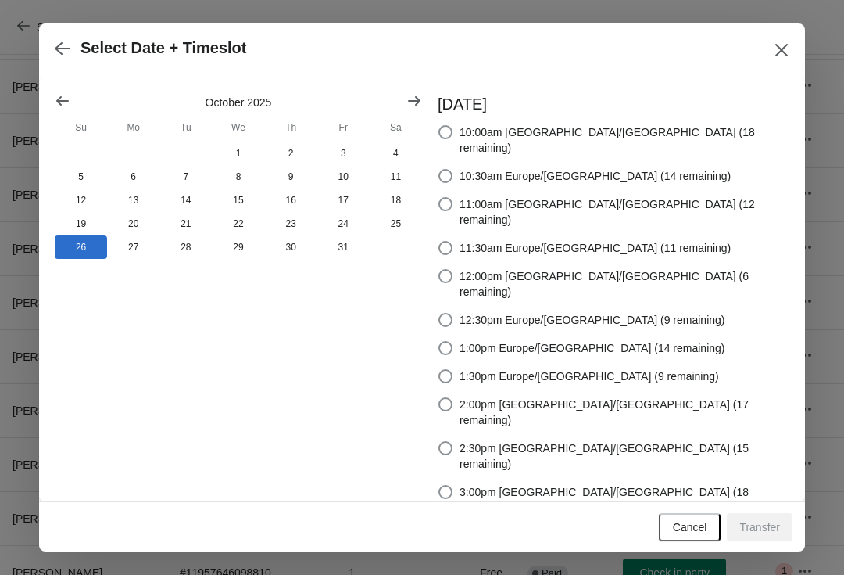
click at [453, 341] on span at bounding box center [446, 348] width 14 height 14
click at [439, 341] on input "1:00pm Europe/London (14 remaining)" at bounding box center [439, 341] width 1 height 1
radio input "true"
click at [815, 527] on div at bounding box center [422, 287] width 844 height 575
